Goal: Task Accomplishment & Management: Complete application form

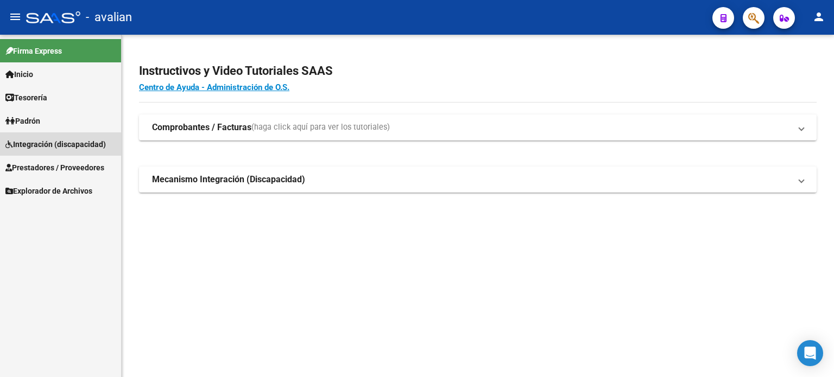
click at [42, 143] on span "Integración (discapacidad)" at bounding box center [55, 144] width 100 height 12
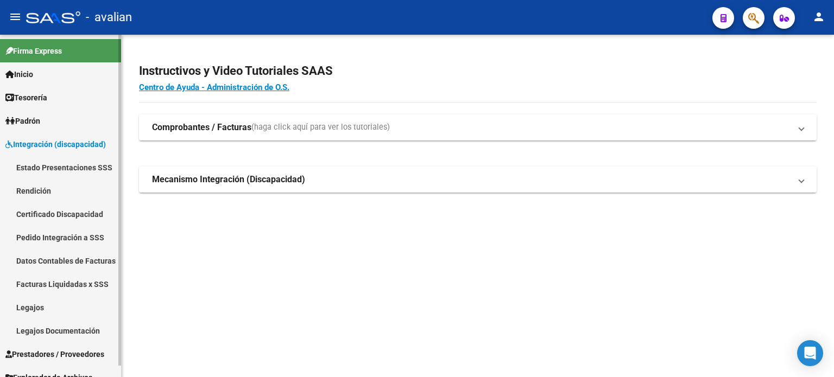
click at [43, 306] on link "Legajos" at bounding box center [60, 307] width 121 height 23
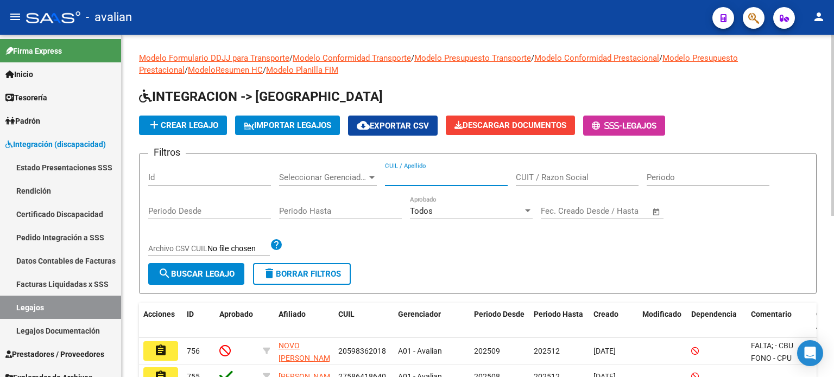
click at [407, 176] on input "CUIL / Apellido" at bounding box center [446, 178] width 123 height 10
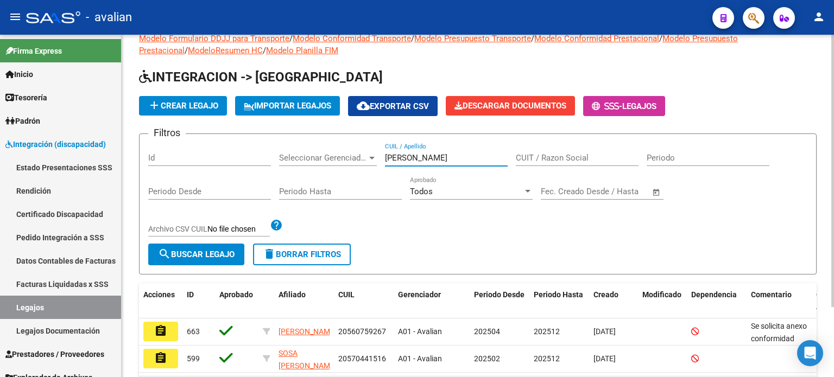
scroll to position [36, 0]
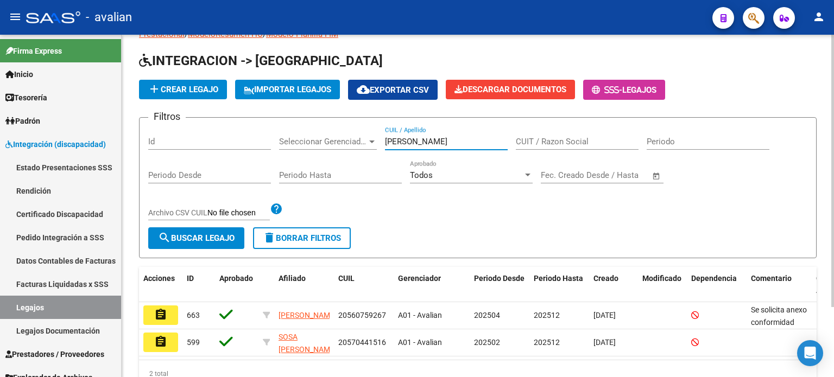
type input "[PERSON_NAME]"
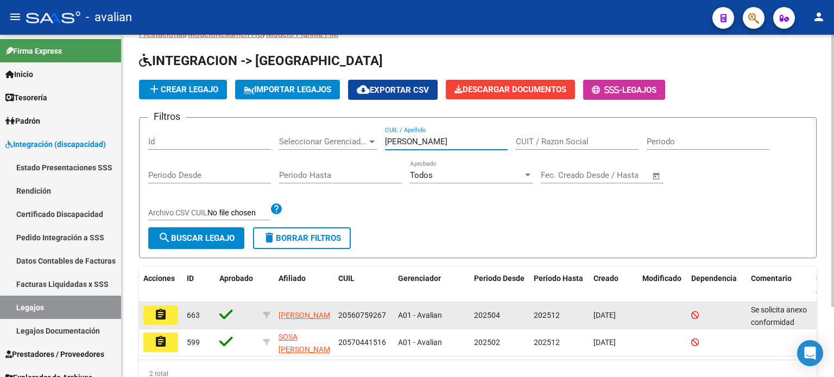
click at [152, 313] on button "assignment" at bounding box center [160, 316] width 35 height 20
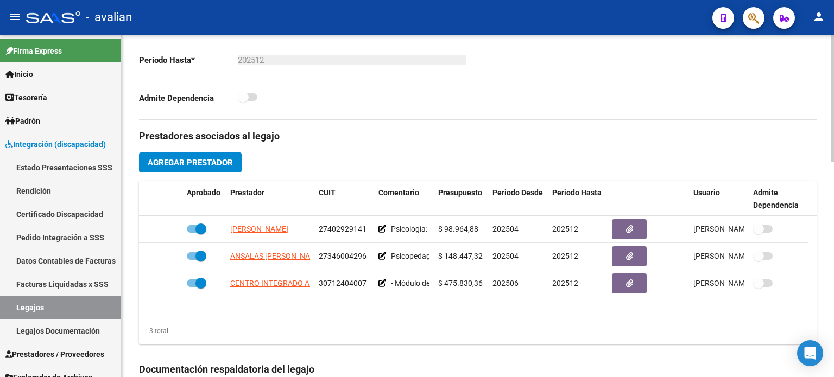
scroll to position [361, 0]
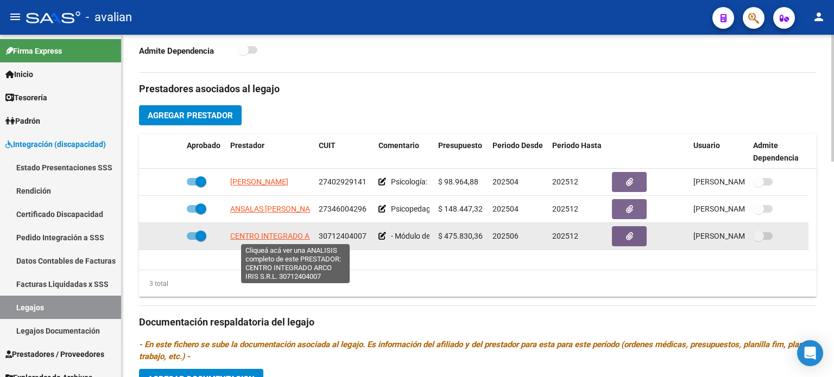
click at [265, 235] on span "CENTRO INTEGRADO ARCO IRIS S.R.L." at bounding box center [295, 236] width 131 height 9
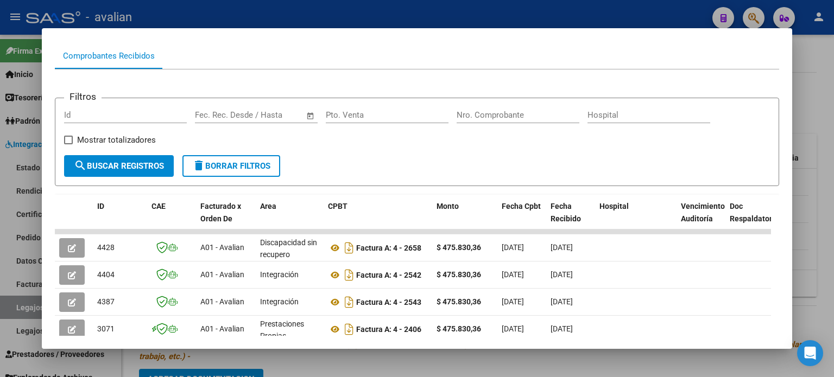
scroll to position [122, 0]
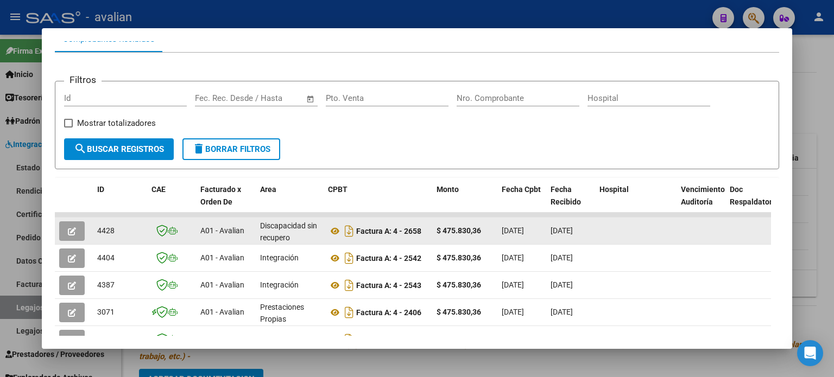
click at [72, 227] on icon "button" at bounding box center [72, 231] width 8 height 8
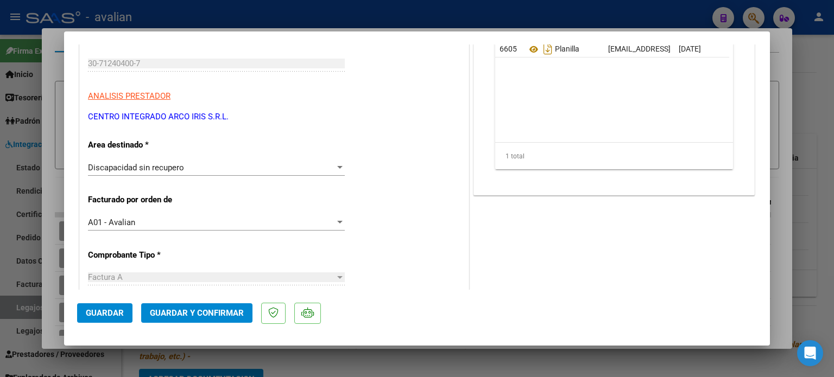
scroll to position [144, 0]
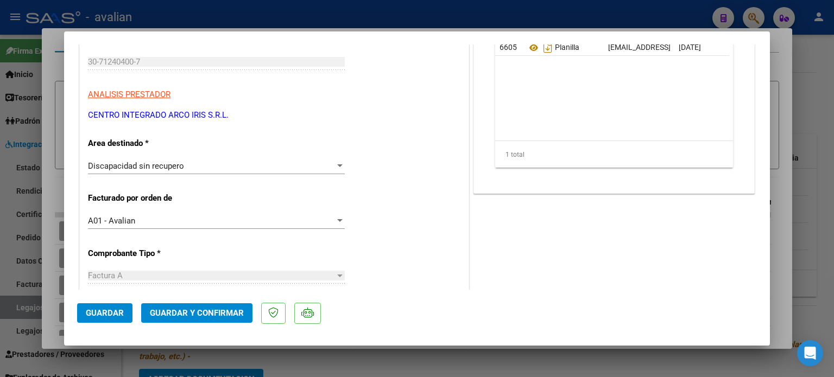
click at [156, 162] on span "Discapacidad sin recupero" at bounding box center [136, 166] width 96 height 10
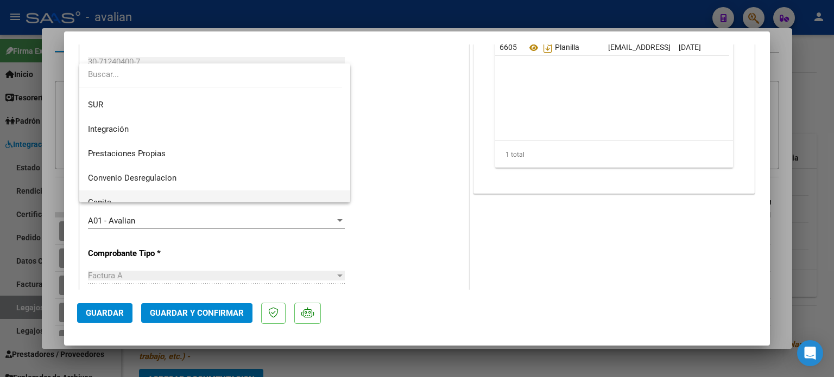
scroll to position [33, 0]
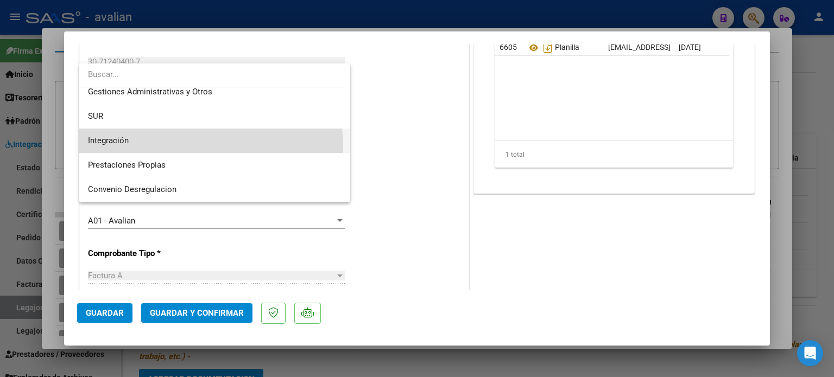
click at [150, 147] on span "Integración" at bounding box center [215, 141] width 254 height 24
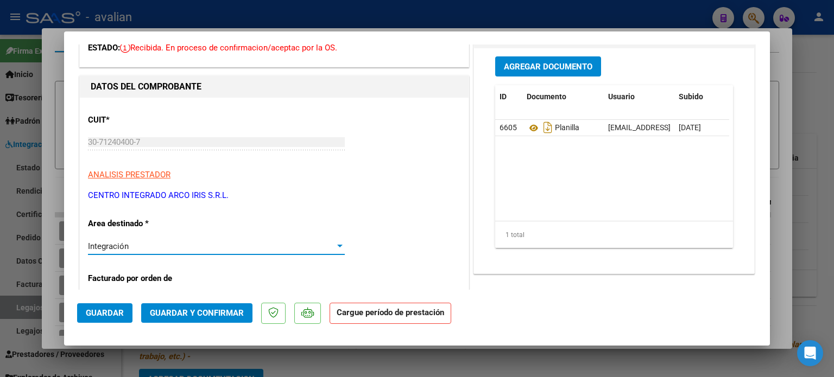
scroll to position [36, 0]
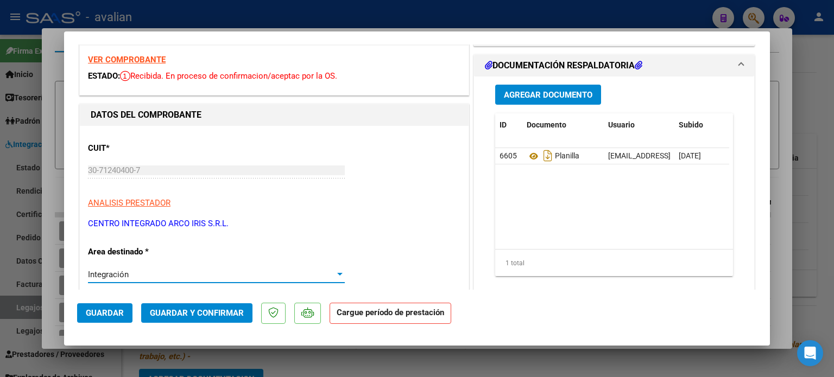
click at [129, 63] on strong "VER COMPROBANTE" at bounding box center [127, 60] width 78 height 10
type input "$ 0,00"
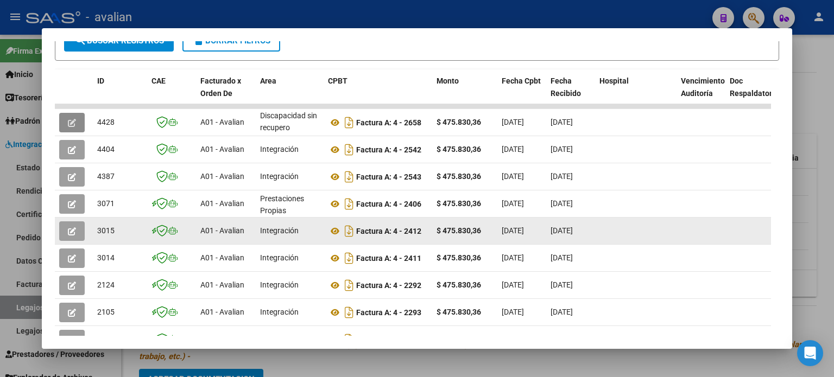
scroll to position [122, 0]
